Goal: Information Seeking & Learning: Learn about a topic

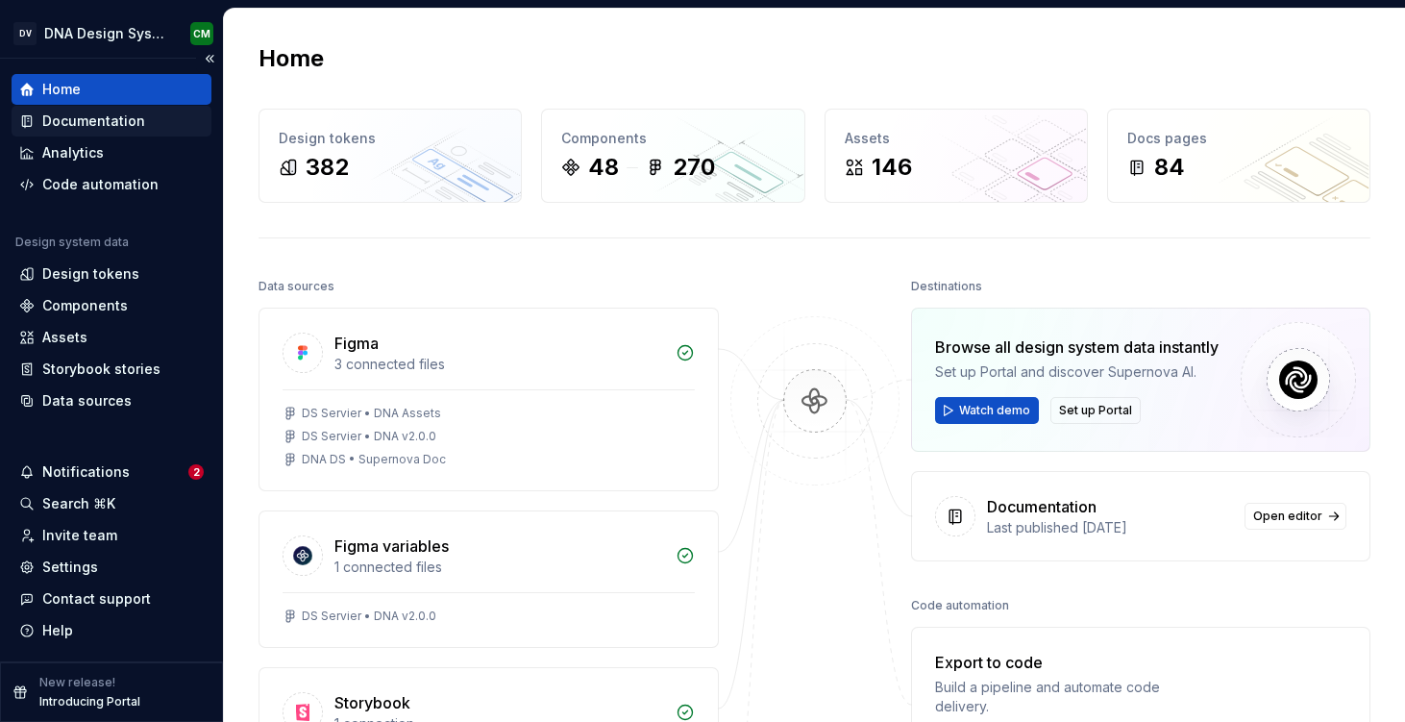
click at [120, 123] on div "Documentation" at bounding box center [93, 120] width 103 height 19
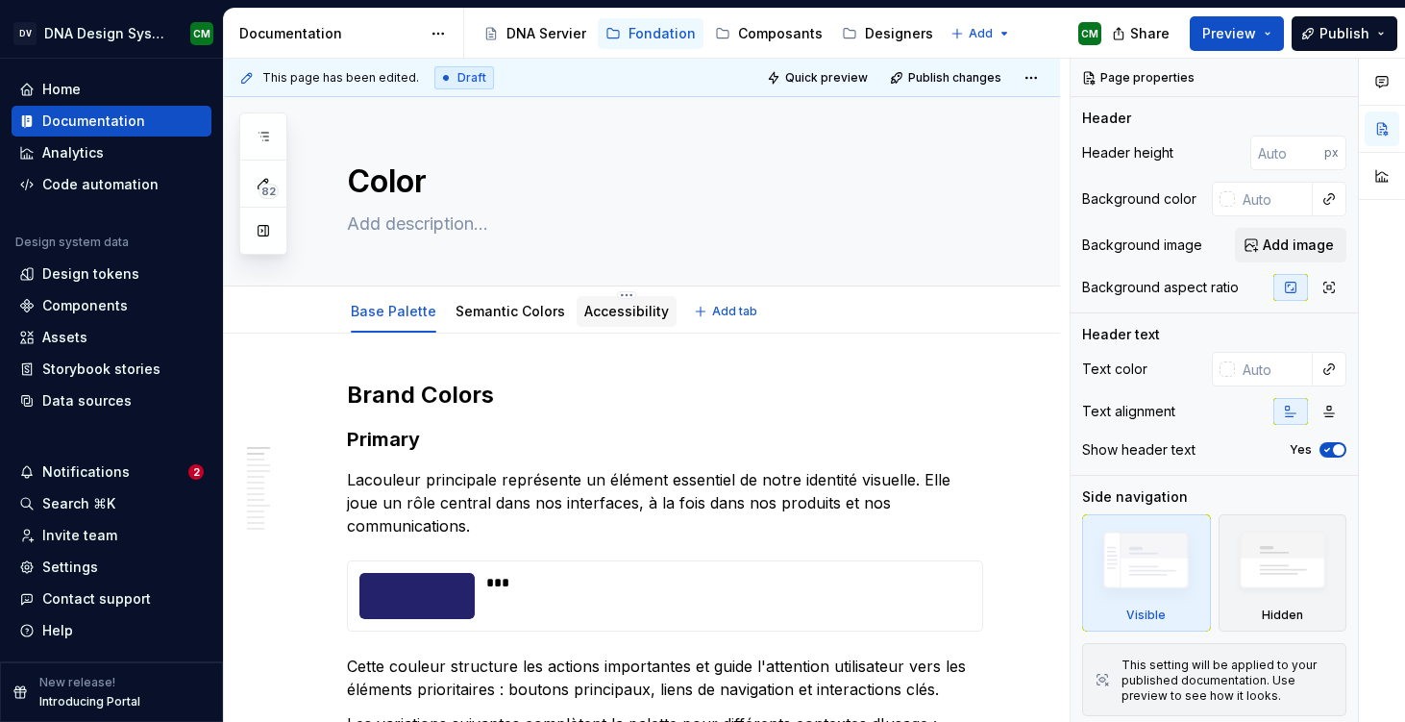
click at [601, 317] on link "Accessibility" at bounding box center [626, 311] width 85 height 16
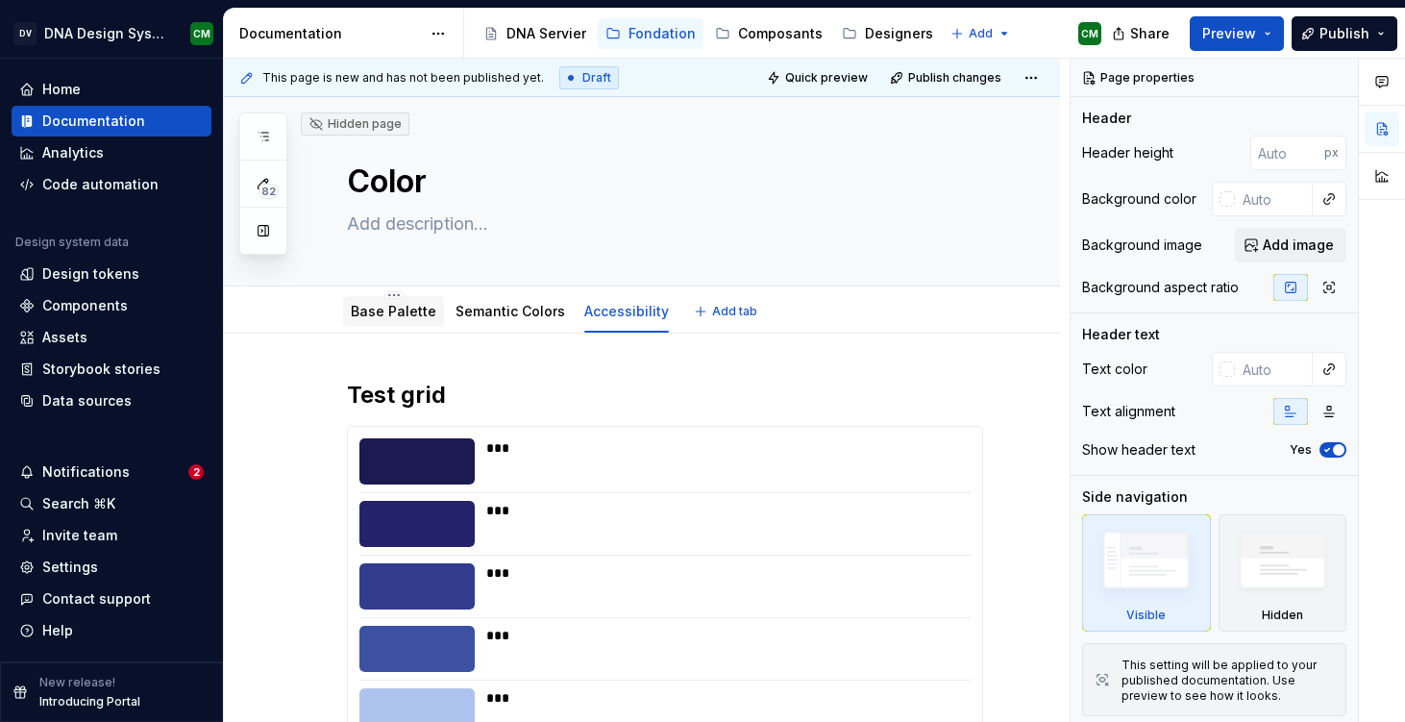
click at [400, 315] on link "Base Palette" at bounding box center [394, 311] width 86 height 16
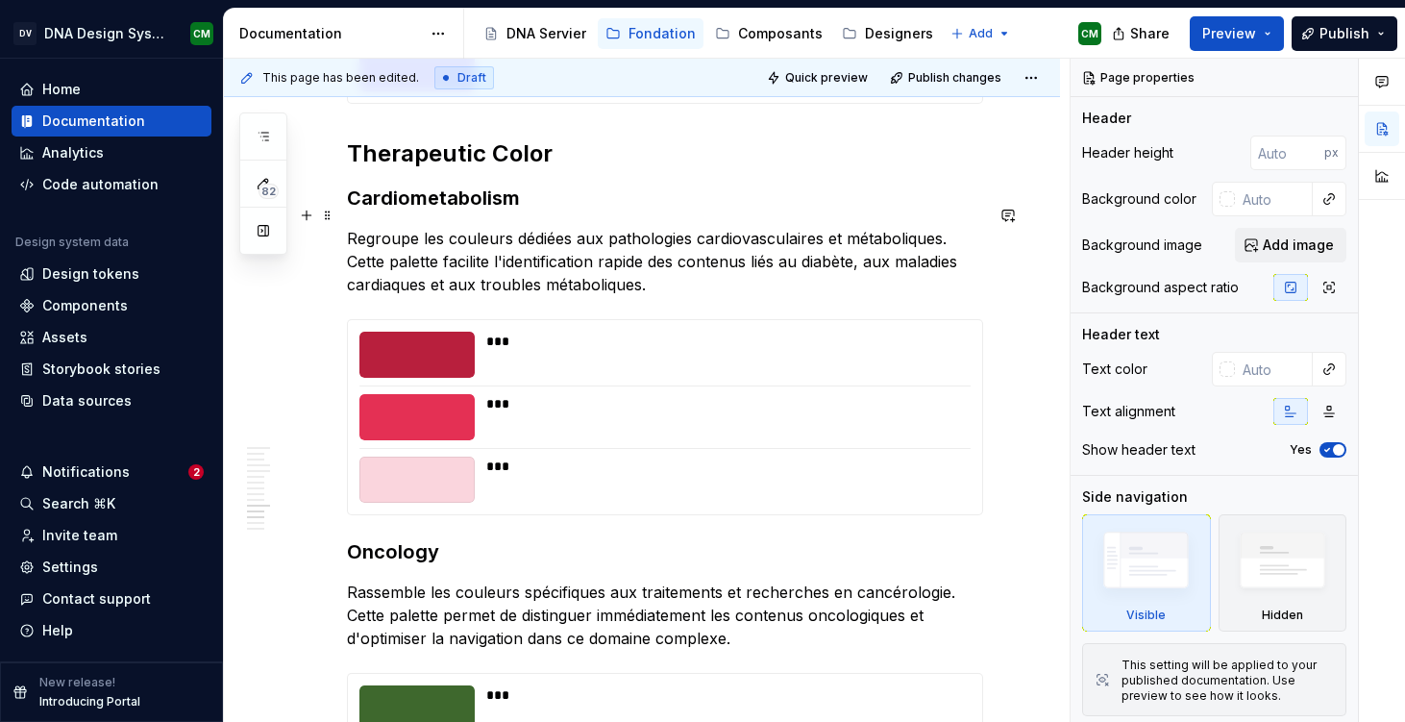
scroll to position [4342, 0]
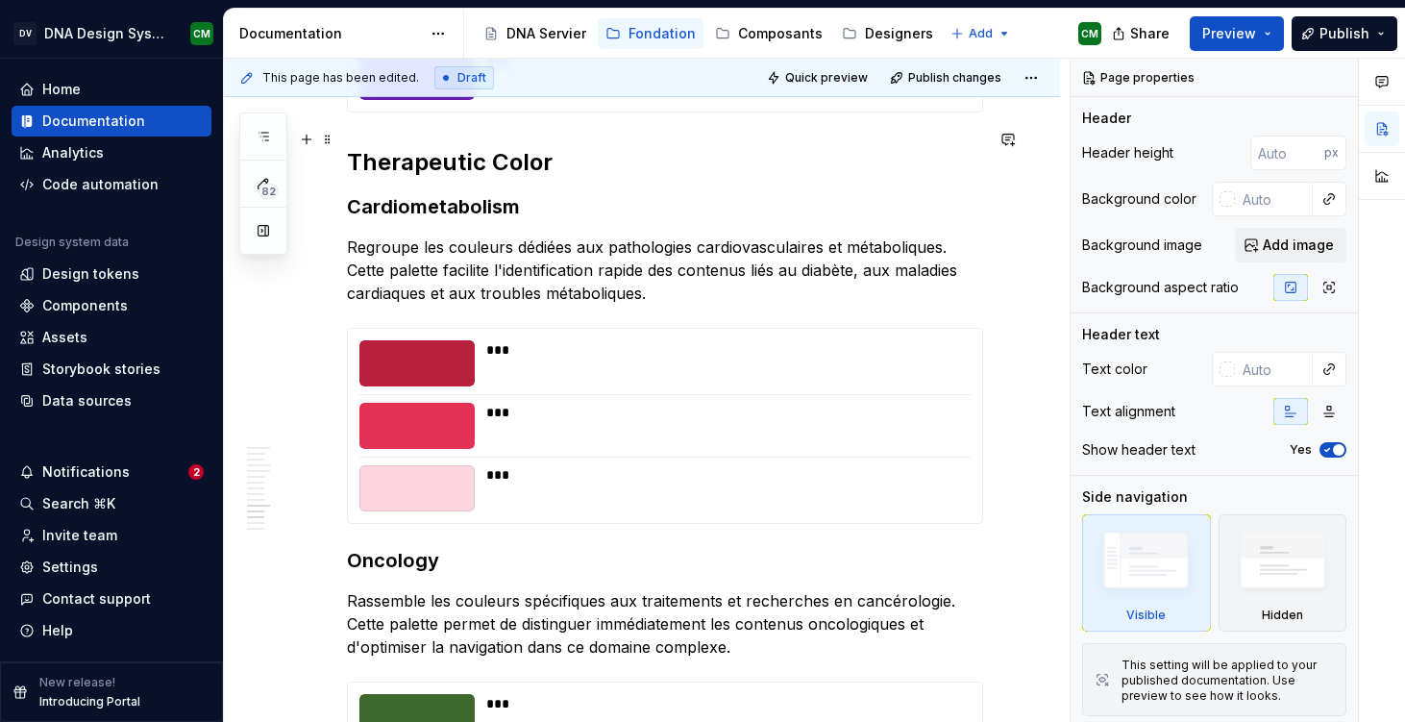
click at [672, 147] on h2 "Therapeutic Color" at bounding box center [665, 162] width 636 height 31
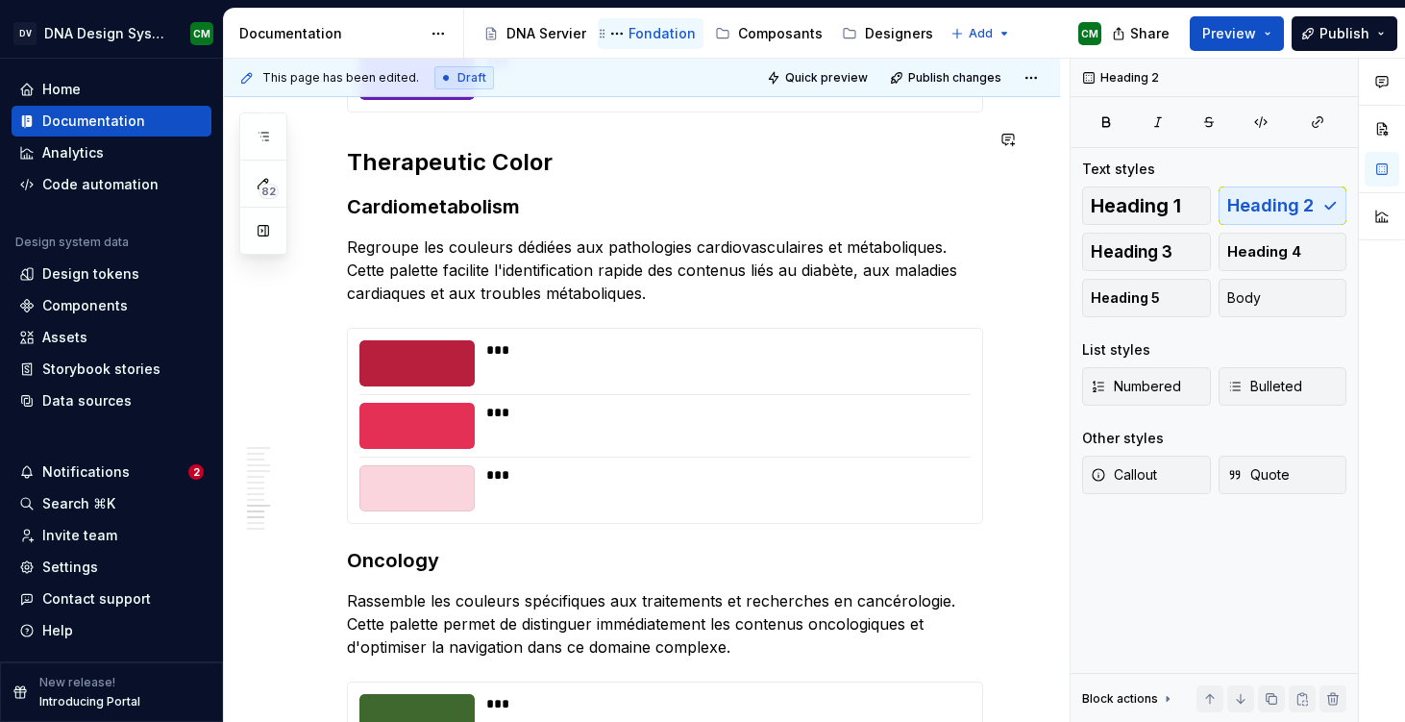
click at [628, 24] on div "Fondation" at bounding box center [661, 33] width 67 height 19
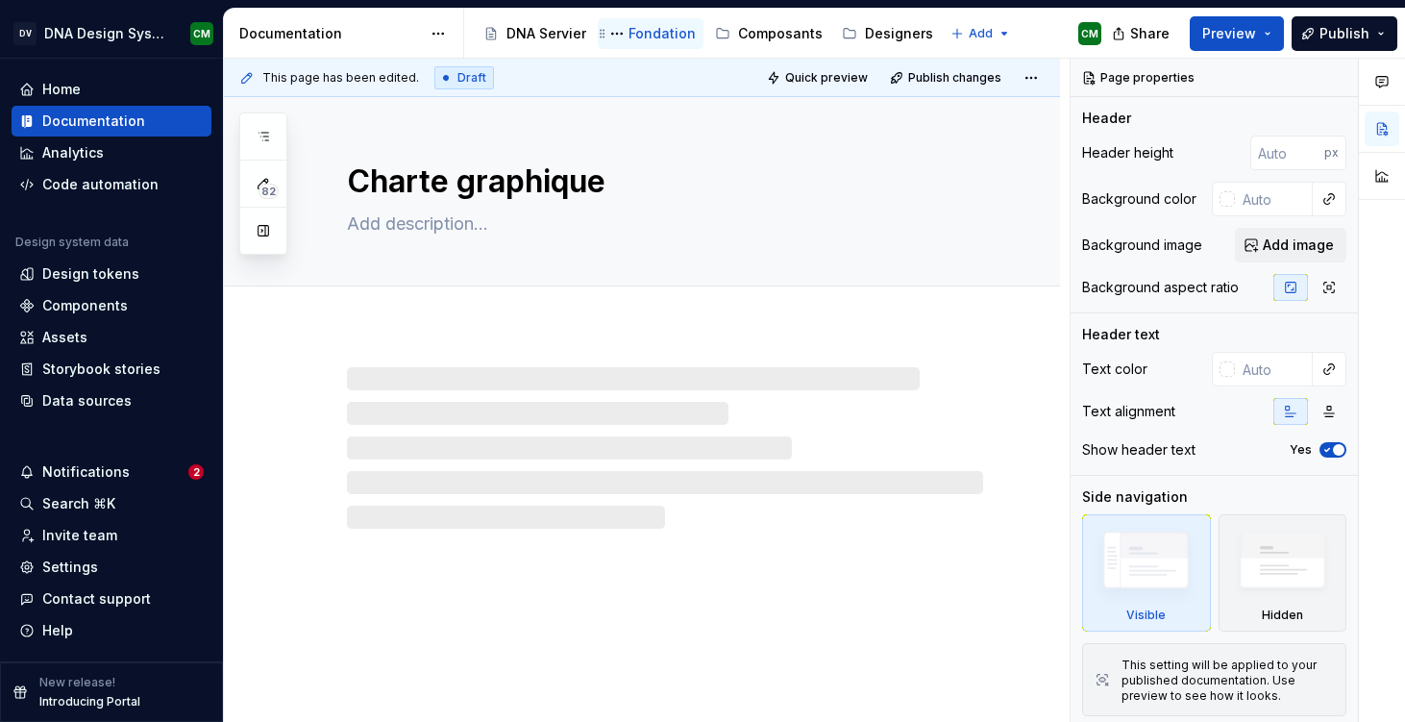
click at [628, 24] on div "Fondation" at bounding box center [661, 33] width 67 height 19
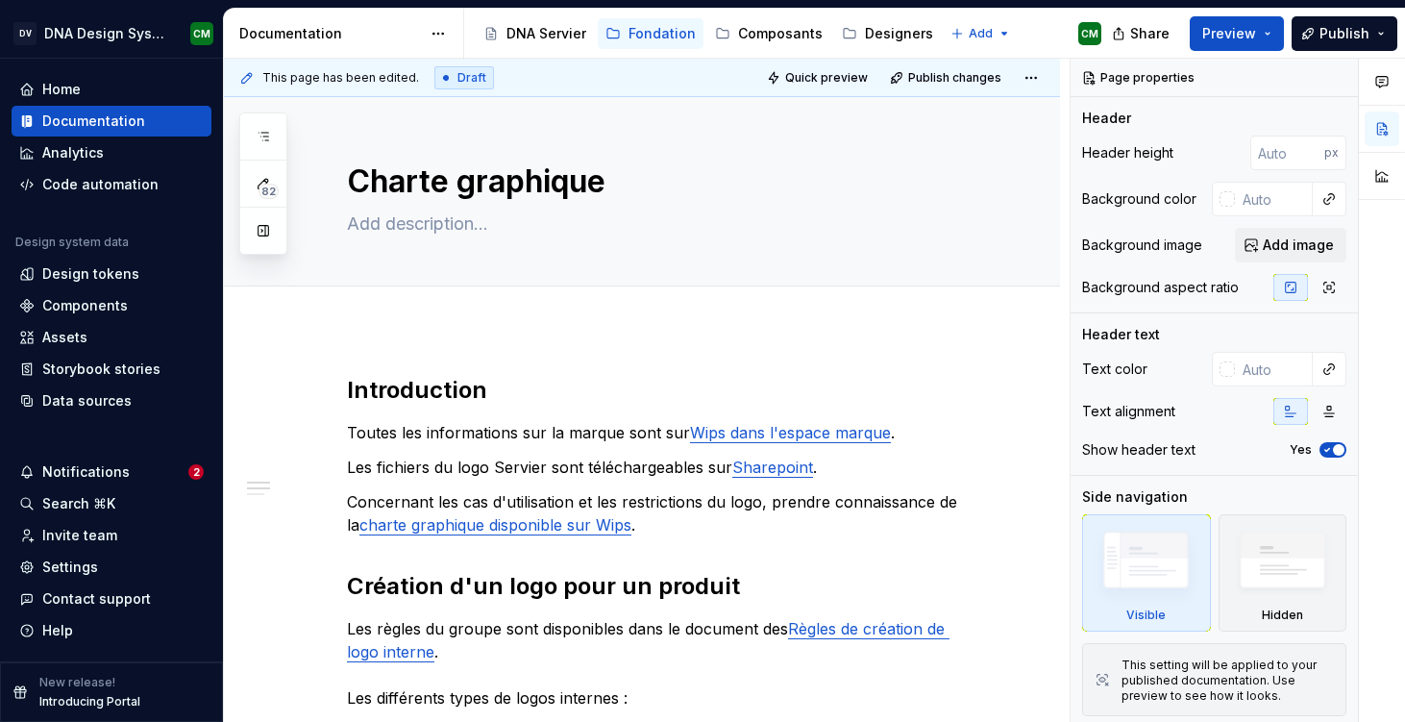
scroll to position [10, 0]
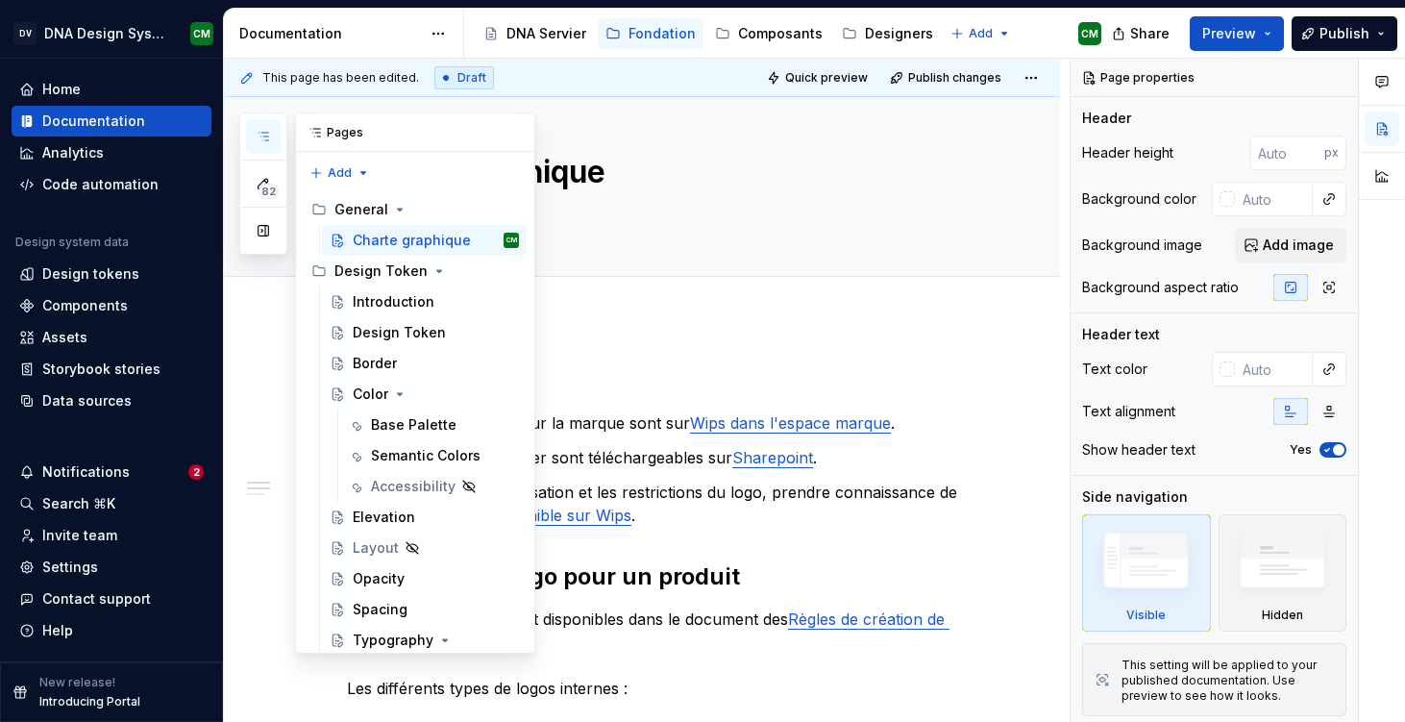
click at [275, 140] on button "button" at bounding box center [263, 136] width 35 height 35
click at [399, 203] on icon "Page tree" at bounding box center [399, 209] width 15 height 15
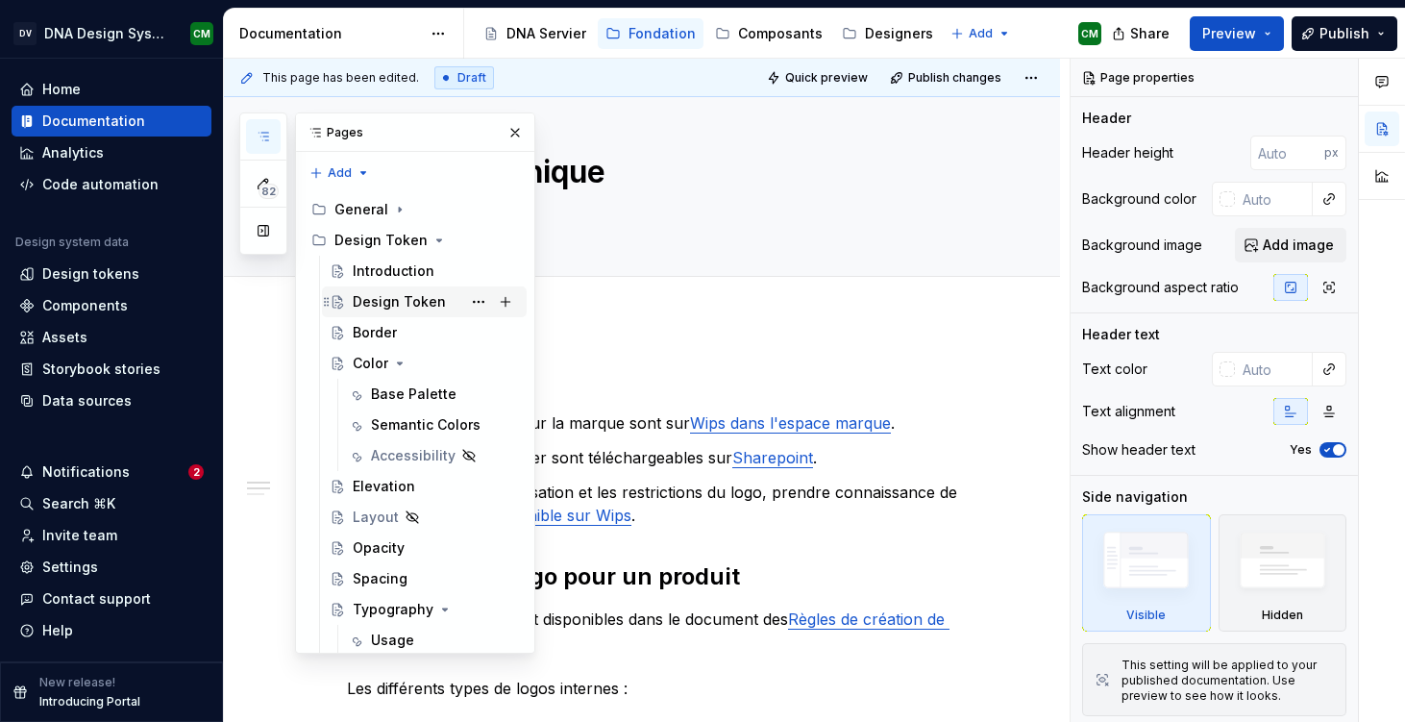
scroll to position [107, 0]
click at [399, 384] on div "Base Palette" at bounding box center [414, 393] width 86 height 19
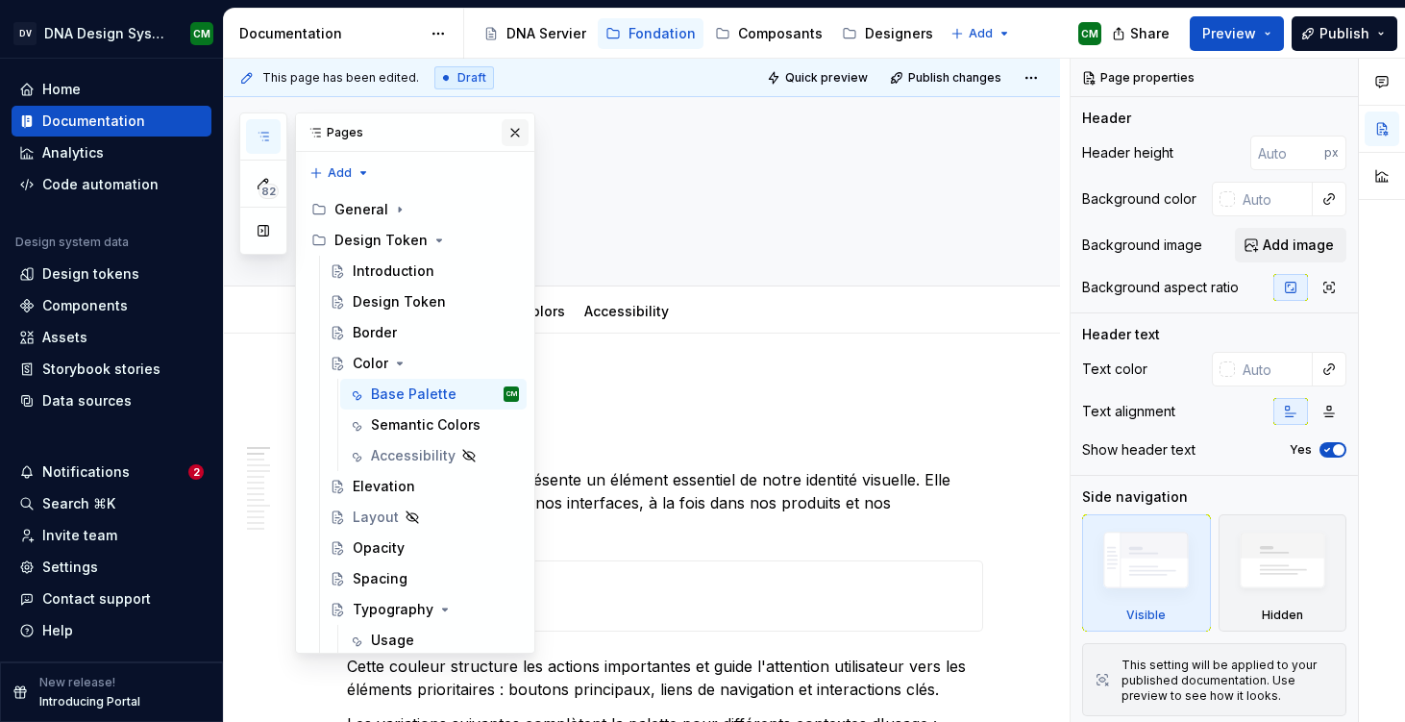
click at [519, 131] on button "button" at bounding box center [515, 132] width 27 height 27
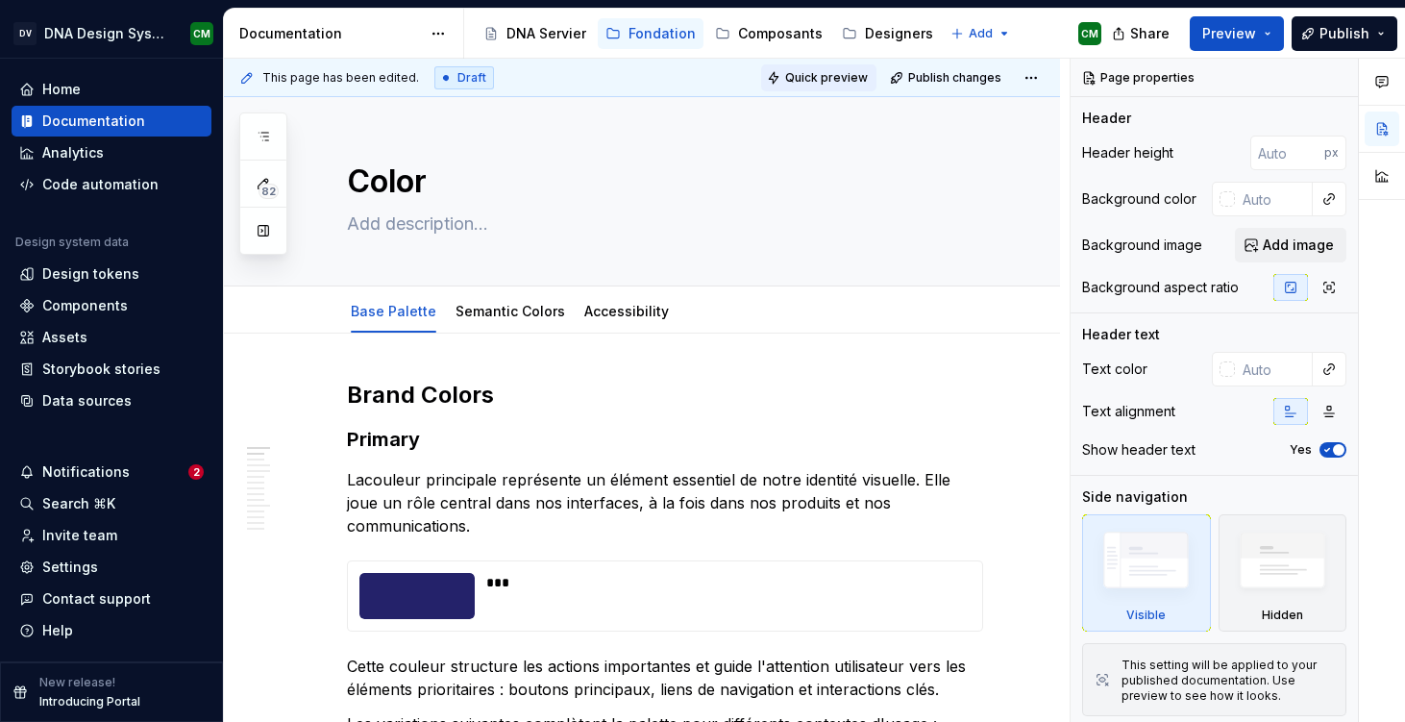
click at [842, 69] on button "Quick preview" at bounding box center [818, 77] width 115 height 27
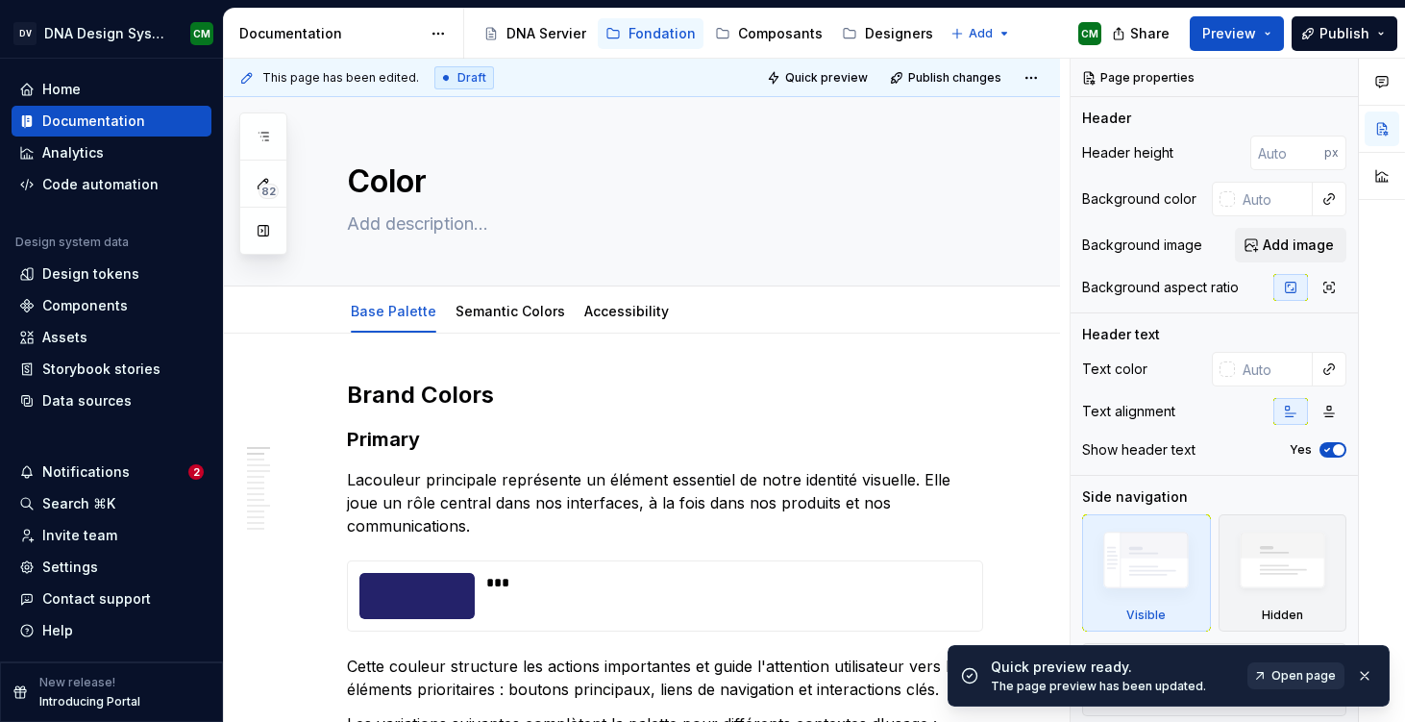
click at [1294, 673] on span "Open page" at bounding box center [1303, 675] width 64 height 15
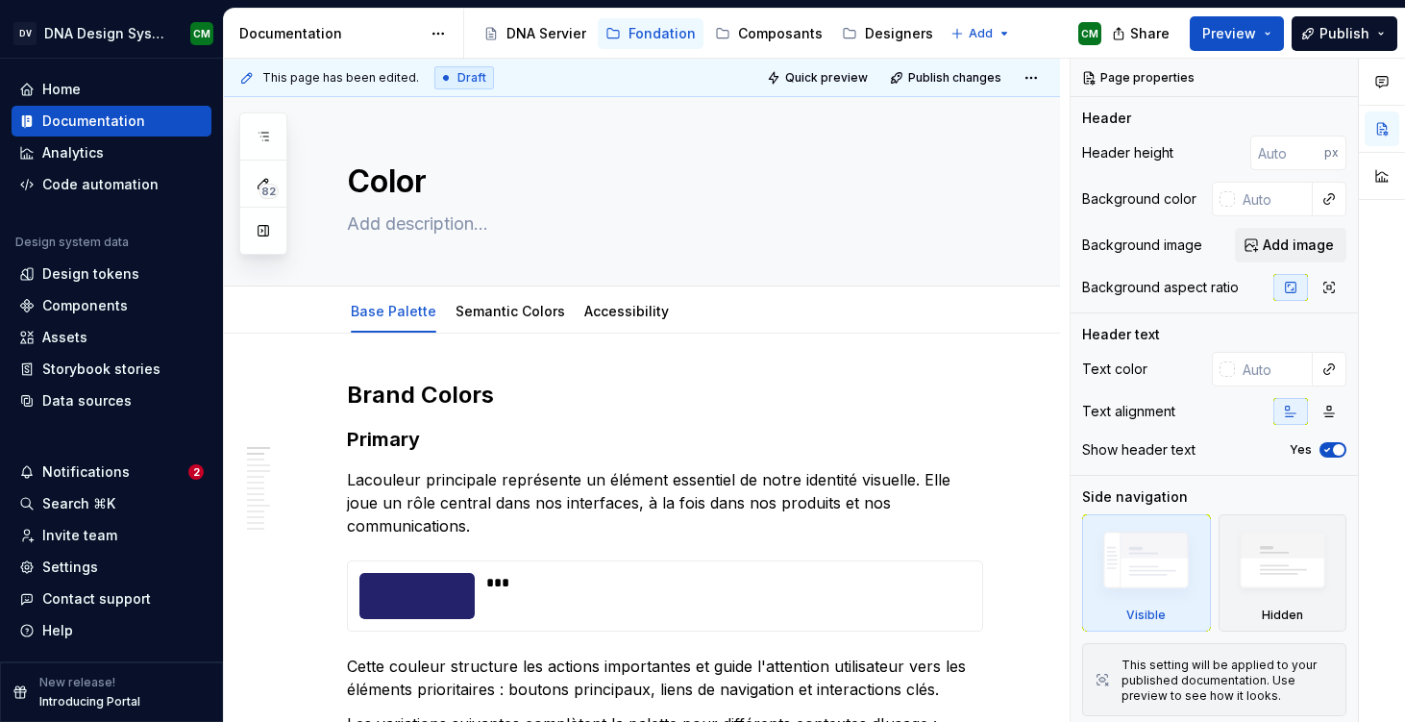
type textarea "*"
